Goal: Task Accomplishment & Management: Manage account settings

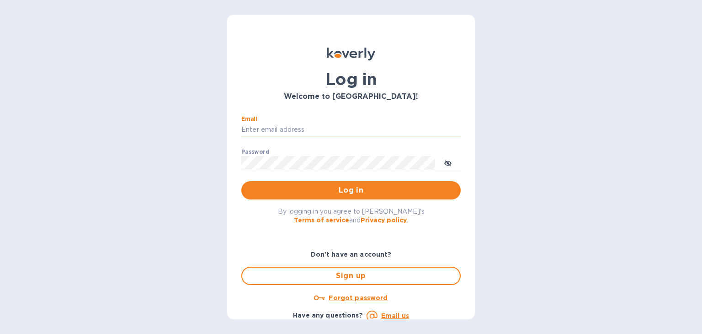
click at [269, 132] on input "Email" at bounding box center [351, 130] width 220 height 14
type input "[PERSON_NAME][EMAIL_ADDRESS][DOMAIN_NAME]"
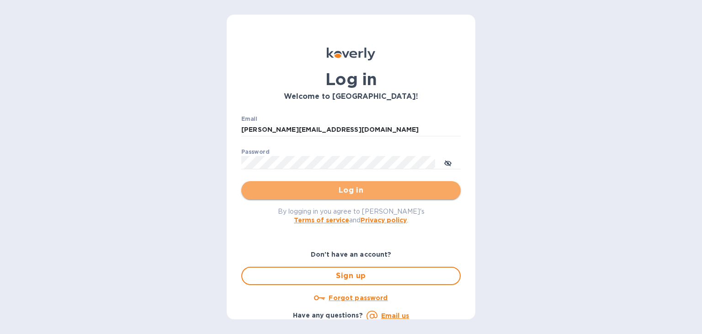
click at [357, 186] on span "Log in" at bounding box center [351, 190] width 205 height 11
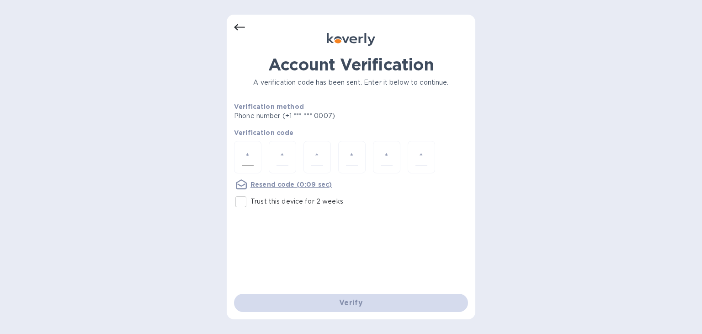
click at [251, 163] on input "number" at bounding box center [248, 157] width 12 height 17
type input "4"
type input "2"
type input "0"
type input "8"
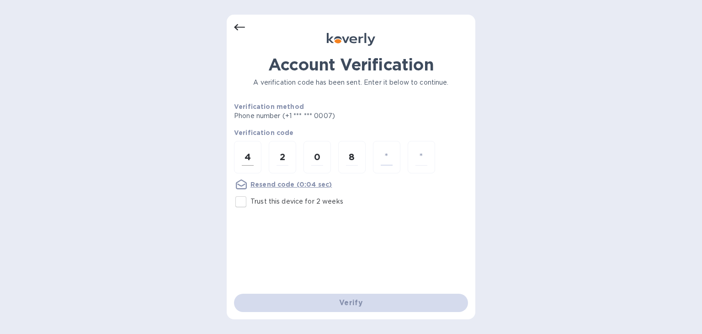
type input "4"
type input "3"
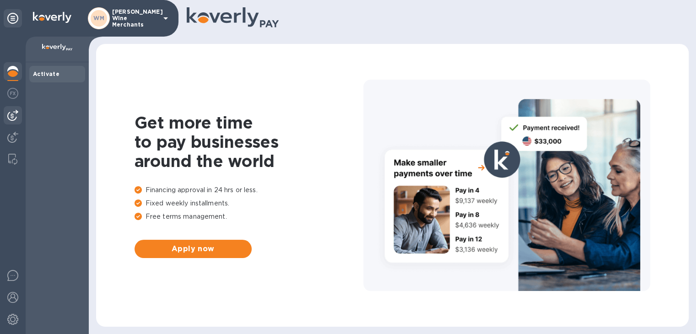
click at [5, 117] on div at bounding box center [13, 115] width 18 height 18
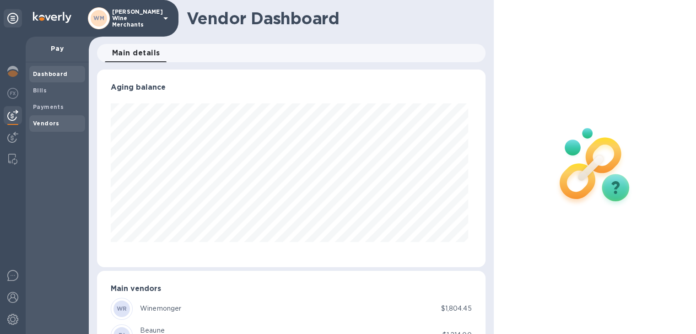
scroll to position [198, 384]
click at [37, 95] on span "Bills" at bounding box center [40, 90] width 14 height 9
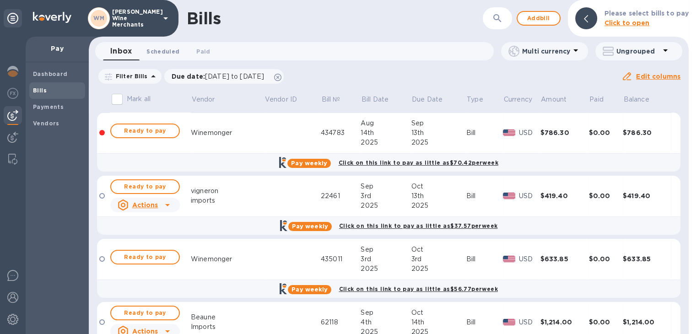
click at [161, 45] on button "Scheduled 0" at bounding box center [163, 51] width 48 height 18
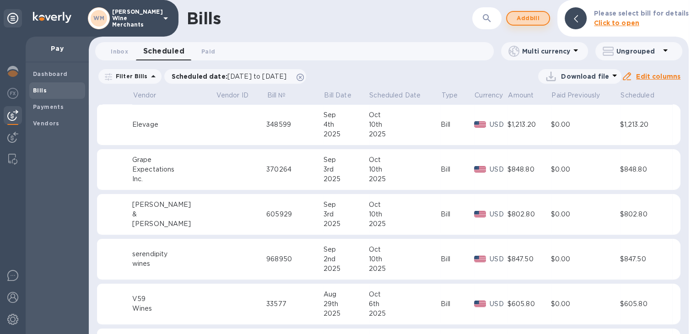
click at [530, 19] on span "Add bill" at bounding box center [527, 18] width 27 height 11
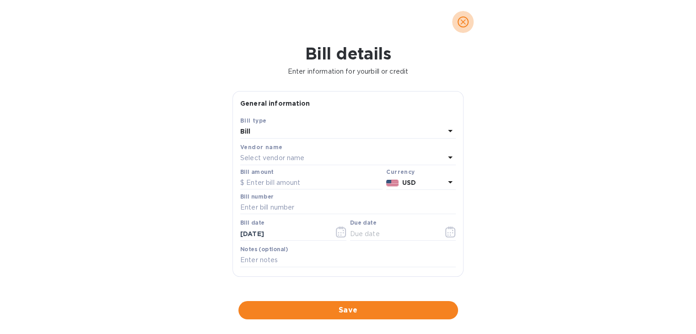
click at [465, 21] on icon "close" at bounding box center [462, 21] width 9 height 9
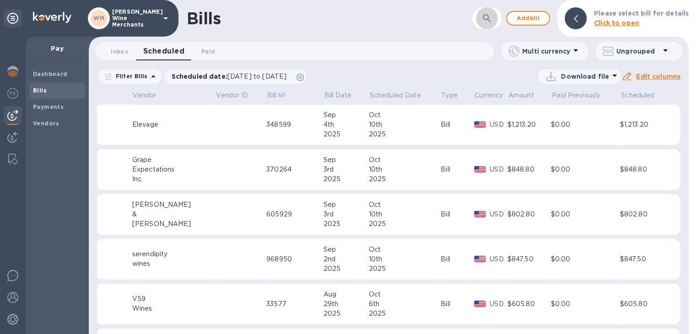
click at [492, 19] on icon "button" at bounding box center [486, 18] width 11 height 11
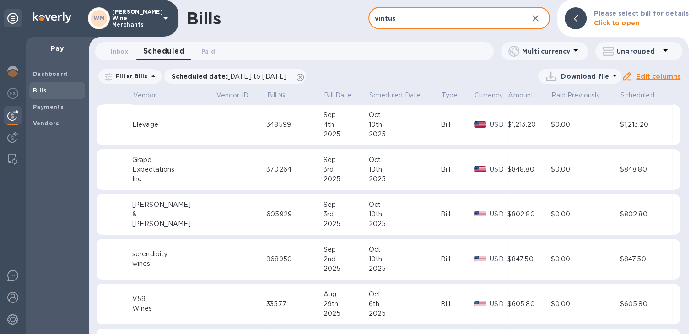
type input "vintus"
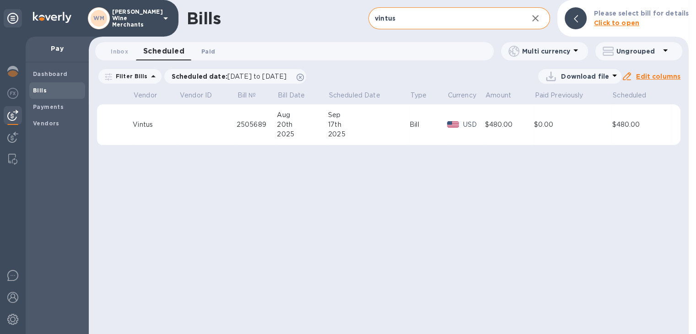
click at [210, 53] on span "Paid 0" at bounding box center [208, 52] width 14 height 10
